Goal: Transaction & Acquisition: Purchase product/service

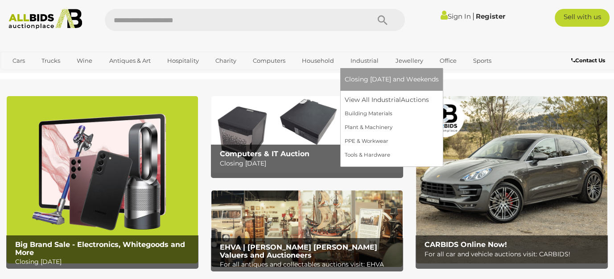
click at [367, 75] on span "Closing [DATE] and Weekends" at bounding box center [391, 79] width 94 height 8
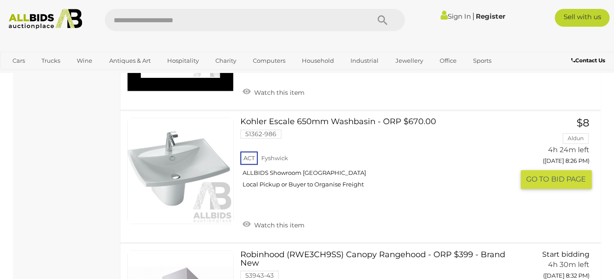
scroll to position [4322, 0]
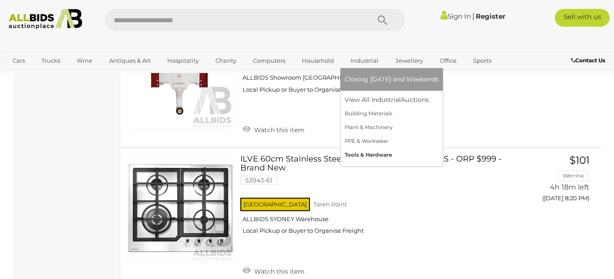
click at [362, 154] on link "Tools & Hardware" at bounding box center [391, 155] width 94 height 14
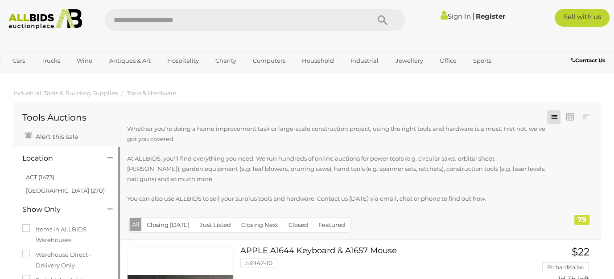
click at [49, 178] on link "ACT (1473)" at bounding box center [40, 177] width 29 height 7
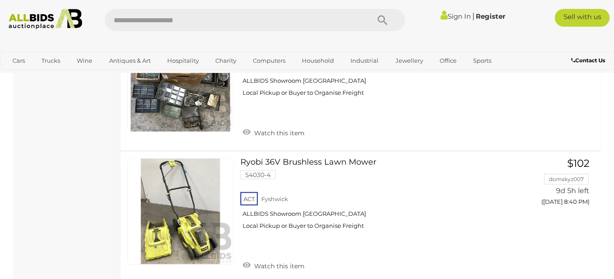
scroll to position [4901, 0]
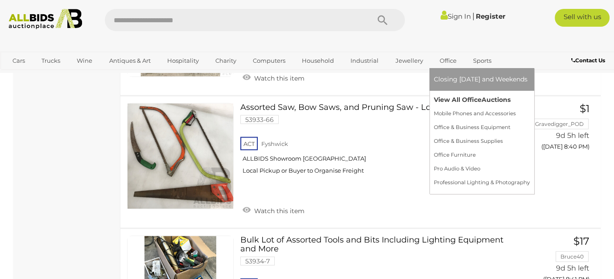
click at [444, 97] on link "View All Office Auctions" at bounding box center [482, 100] width 96 height 14
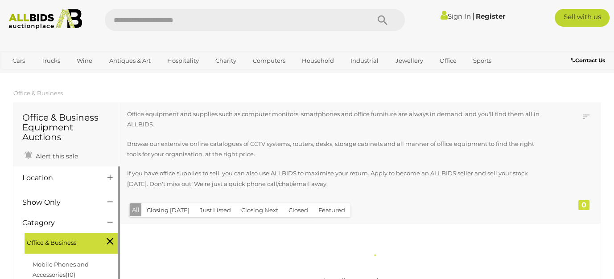
click at [70, 176] on h4 "Location" at bounding box center [58, 178] width 72 height 8
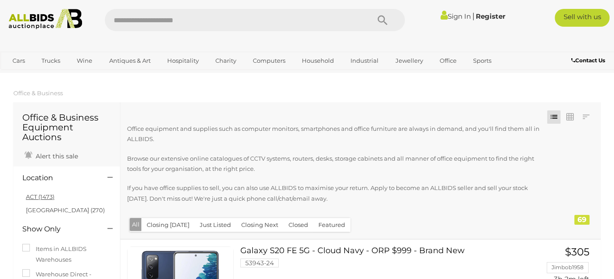
click at [46, 197] on link "ACT (1473)" at bounding box center [40, 196] width 29 height 7
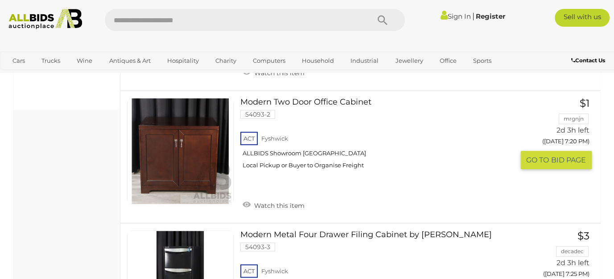
scroll to position [579, 0]
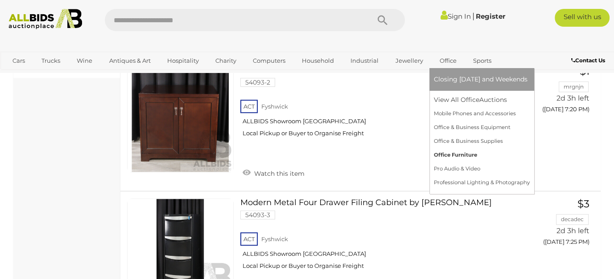
click at [465, 154] on link "Office Furniture" at bounding box center [482, 155] width 96 height 14
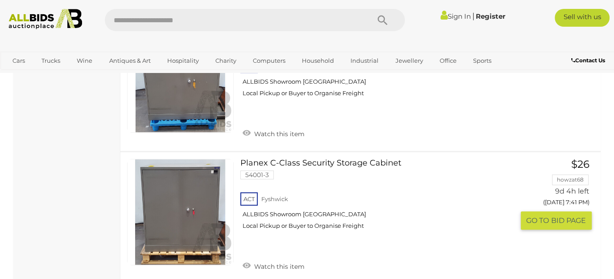
scroll to position [624, 0]
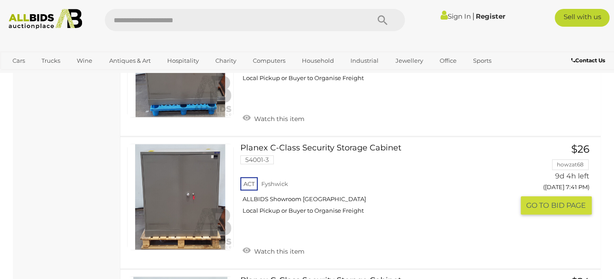
click at [159, 197] on link at bounding box center [180, 197] width 106 height 106
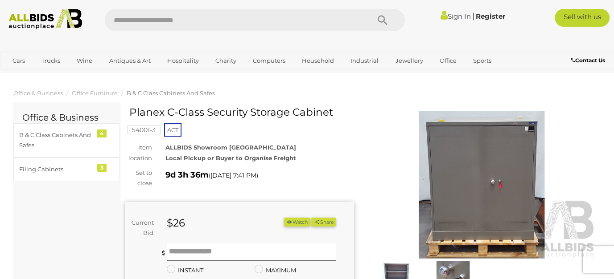
click at [453, 140] on img at bounding box center [481, 184] width 229 height 147
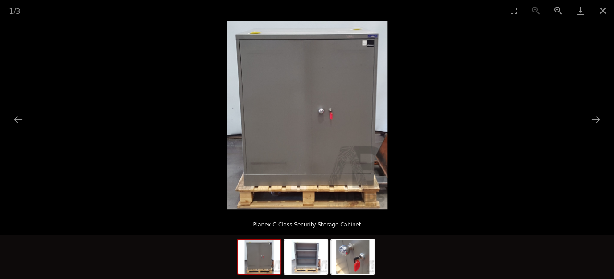
scroll to position [89, 0]
click at [307, 258] on img at bounding box center [305, 257] width 43 height 34
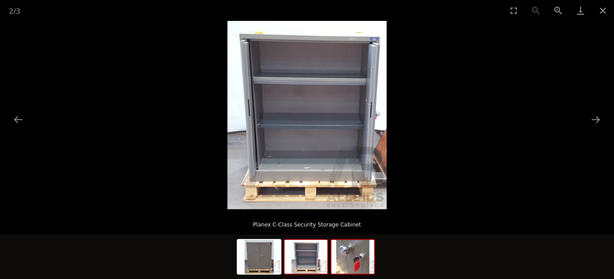
click at [353, 260] on img at bounding box center [352, 257] width 43 height 34
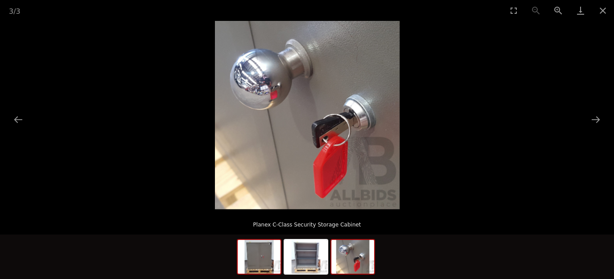
click at [259, 260] on img at bounding box center [258, 257] width 43 height 34
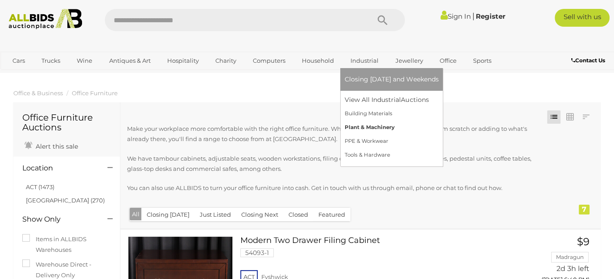
click at [352, 124] on link "Plant & Machinery" at bounding box center [391, 128] width 94 height 14
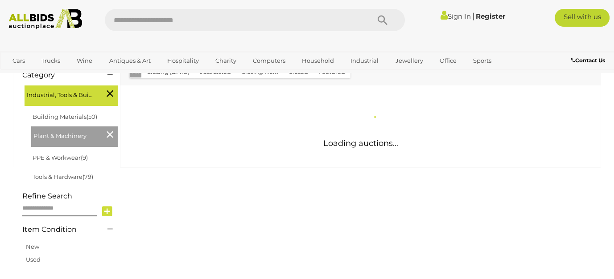
scroll to position [134, 0]
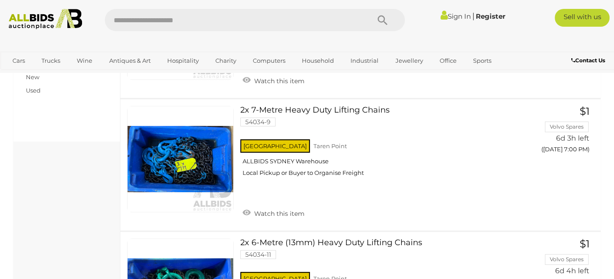
scroll to position [446, 0]
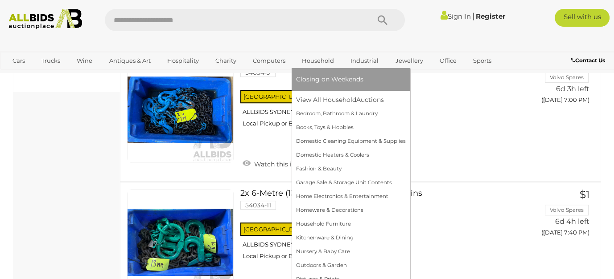
click at [327, 61] on link "Household" at bounding box center [318, 60] width 44 height 15
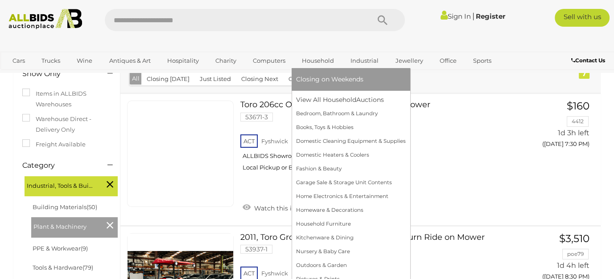
scroll to position [178, 0]
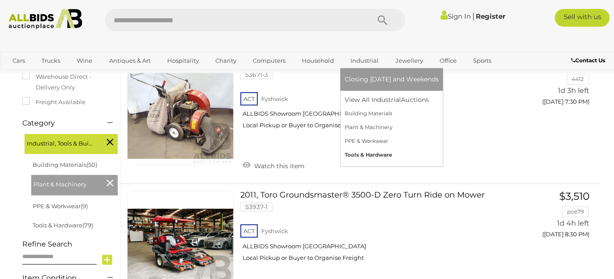
click at [362, 156] on link "Tools & Hardware" at bounding box center [391, 155] width 94 height 14
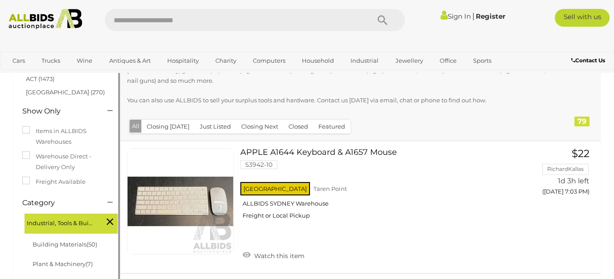
scroll to position [45, 0]
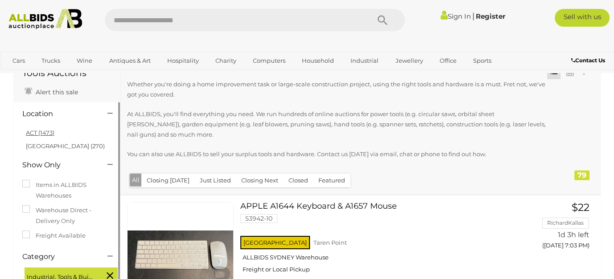
click at [35, 135] on link "ACT (1473)" at bounding box center [40, 132] width 29 height 7
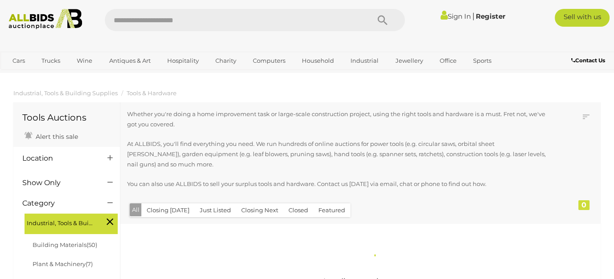
click at [131, 20] on input "text" at bounding box center [233, 20] width 256 height 22
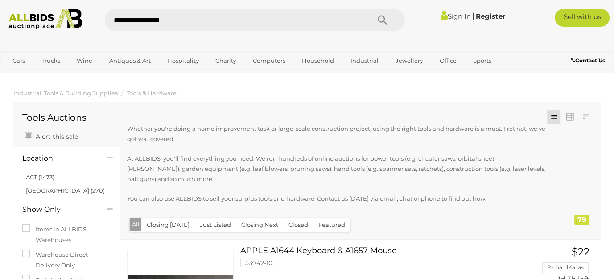
type input "**********"
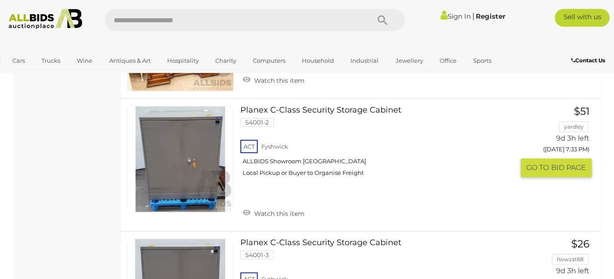
scroll to position [3698, 0]
